Goal: Find specific page/section: Find specific page/section

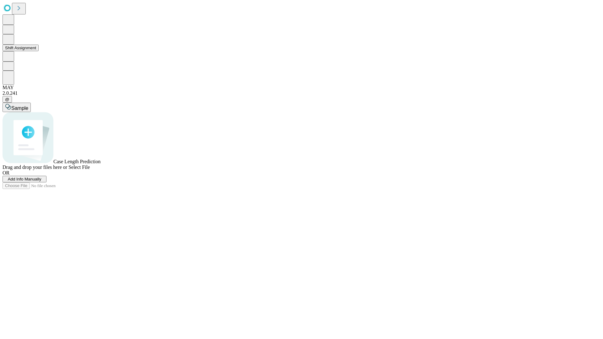
click at [39, 51] on button "Shift Assignment" at bounding box center [21, 48] width 36 height 7
